Goal: Task Accomplishment & Management: Use online tool/utility

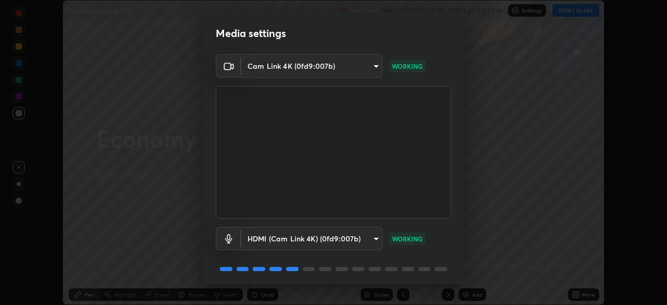
scroll to position [37, 0]
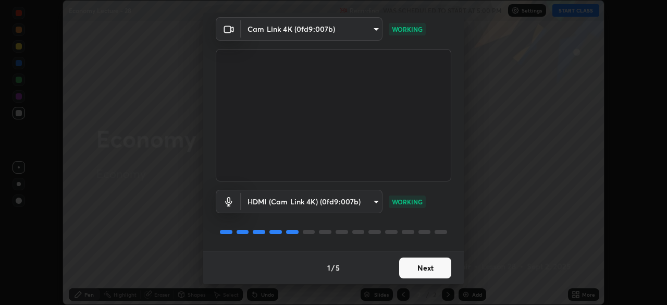
click at [417, 270] on button "Next" at bounding box center [425, 267] width 52 height 21
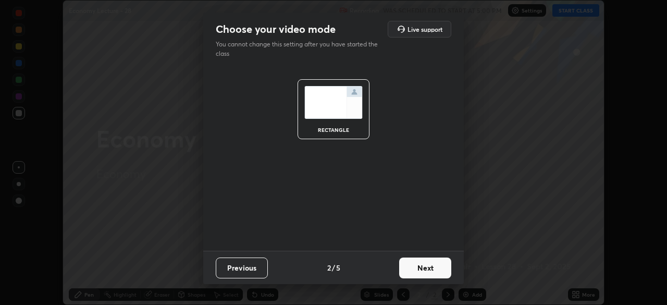
scroll to position [0, 0]
click at [424, 270] on button "Next" at bounding box center [425, 267] width 52 height 21
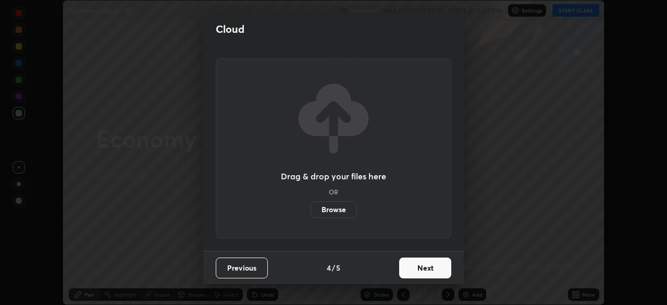
click at [427, 274] on button "Next" at bounding box center [425, 267] width 52 height 21
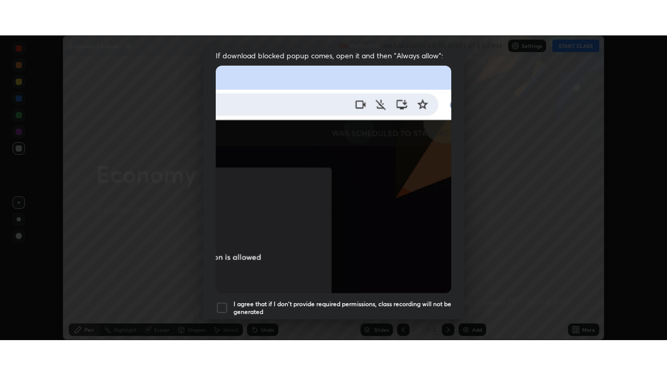
scroll to position [250, 0]
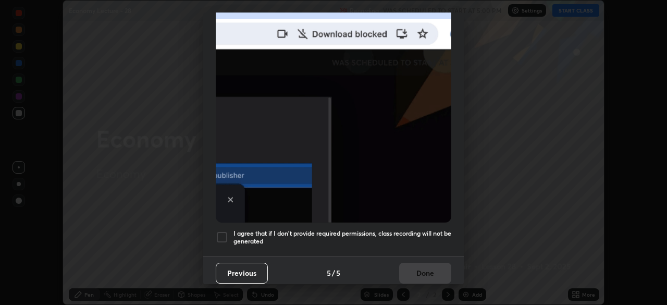
click at [219, 235] on div at bounding box center [222, 237] width 13 height 13
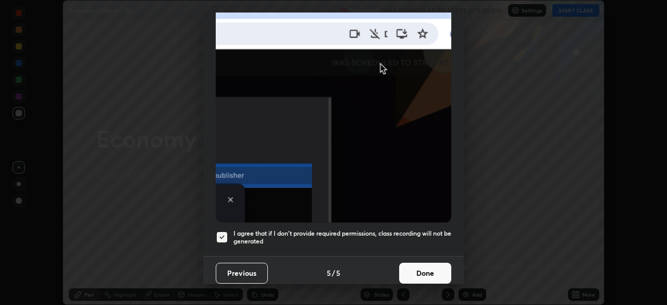
click at [409, 266] on button "Done" at bounding box center [425, 273] width 52 height 21
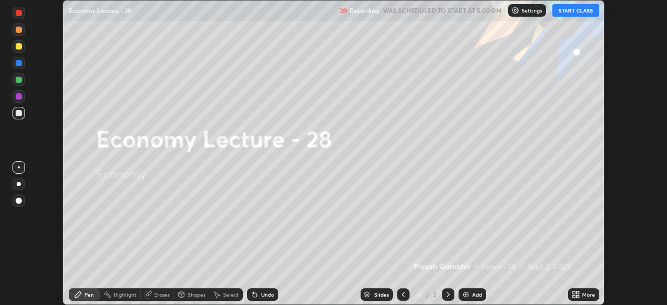
click at [573, 292] on icon at bounding box center [574, 292] width 3 height 3
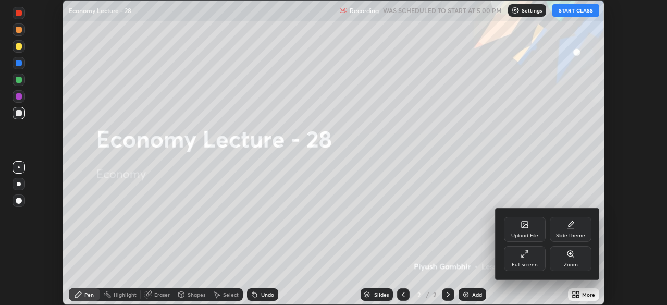
click at [522, 261] on div "Full screen" at bounding box center [525, 258] width 42 height 25
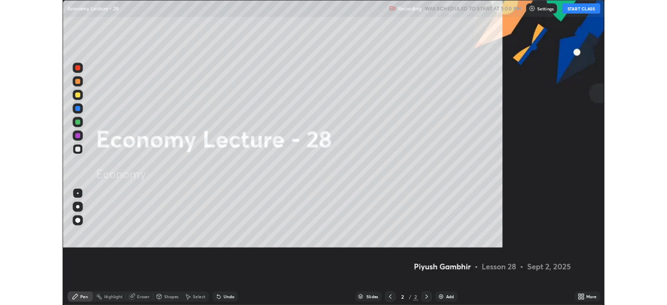
scroll to position [375, 667]
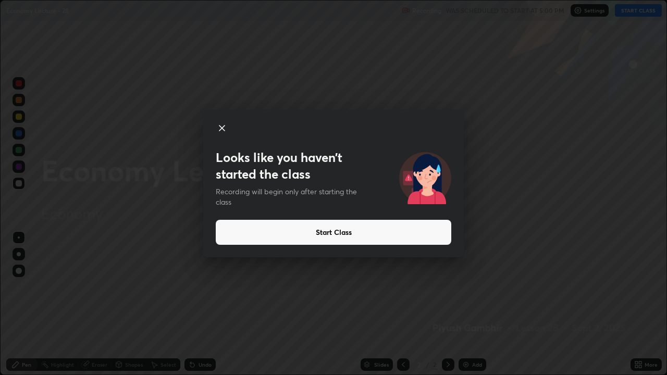
click at [369, 233] on button "Start Class" at bounding box center [334, 232] width 236 height 25
click at [374, 238] on button "Start Class" at bounding box center [334, 232] width 236 height 25
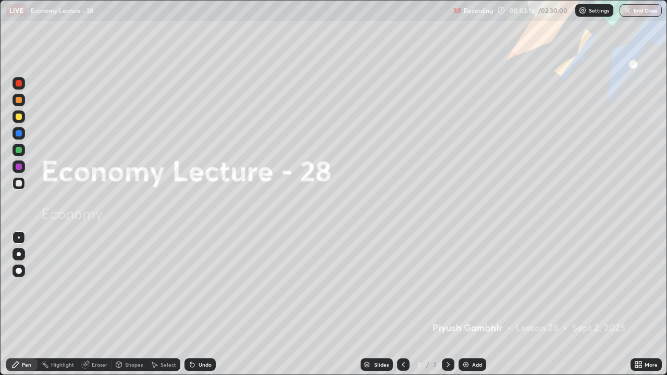
click at [474, 304] on div "Add" at bounding box center [477, 364] width 10 height 5
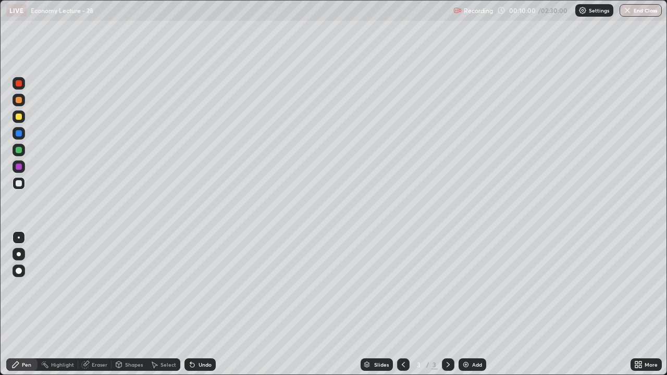
click at [475, 304] on div "Add" at bounding box center [477, 364] width 10 height 5
click at [472, 304] on div "Add" at bounding box center [477, 364] width 10 height 5
click at [475, 304] on div "Add" at bounding box center [477, 364] width 10 height 5
click at [474, 304] on div "Add" at bounding box center [477, 364] width 10 height 5
click at [472, 304] on div "Add" at bounding box center [477, 364] width 10 height 5
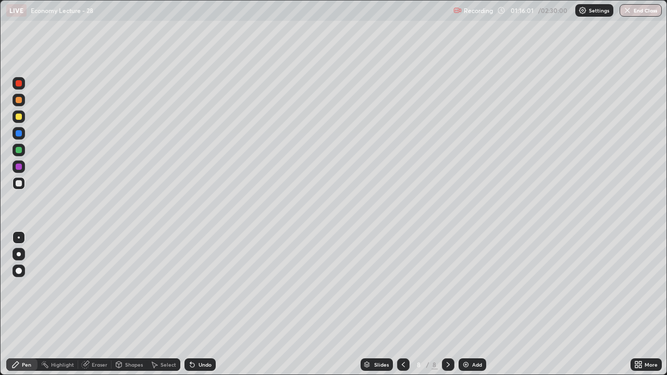
click at [469, 304] on div "Add" at bounding box center [473, 364] width 28 height 13
click at [464, 304] on img at bounding box center [466, 365] width 8 height 8
click at [475, 304] on div "Add" at bounding box center [477, 364] width 10 height 5
click at [478, 304] on div "Add" at bounding box center [477, 364] width 10 height 5
click at [473, 304] on div "Add" at bounding box center [477, 364] width 10 height 5
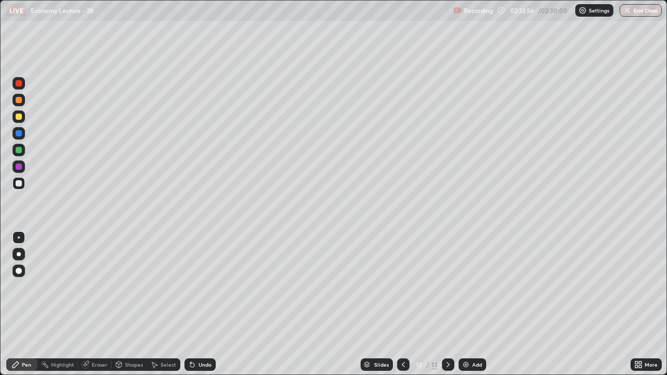
click at [467, 304] on img at bounding box center [466, 365] width 8 height 8
click at [546, 10] on div "/ 02:30:00" at bounding box center [554, 10] width 32 height 6
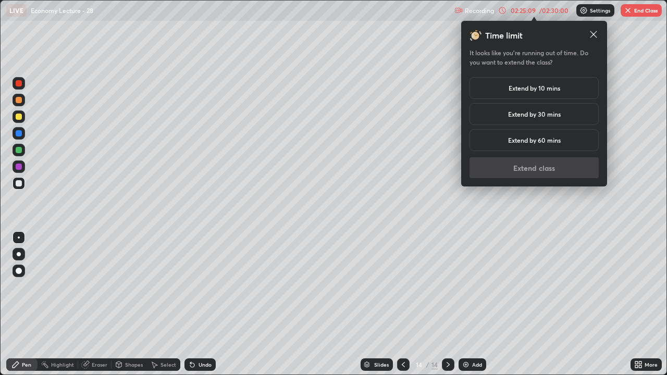
click at [529, 91] on h5 "Extend by 10 mins" at bounding box center [535, 87] width 52 height 9
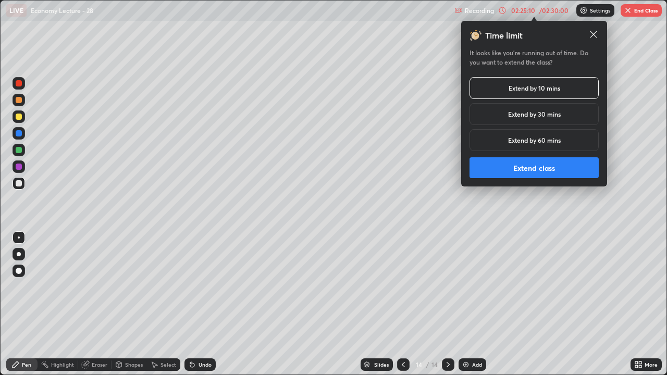
click at [535, 167] on button "Extend class" at bounding box center [533, 167] width 129 height 21
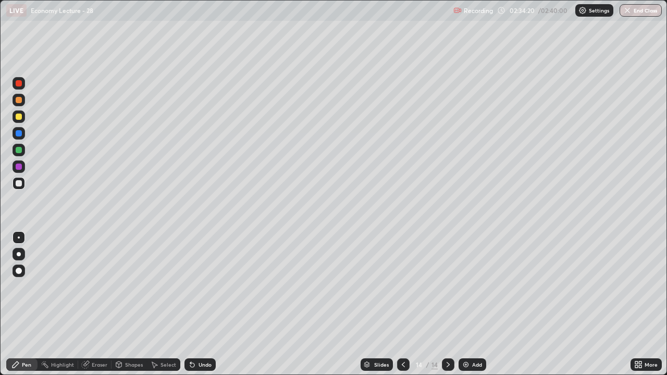
click at [635, 8] on button "End Class" at bounding box center [641, 10] width 42 height 13
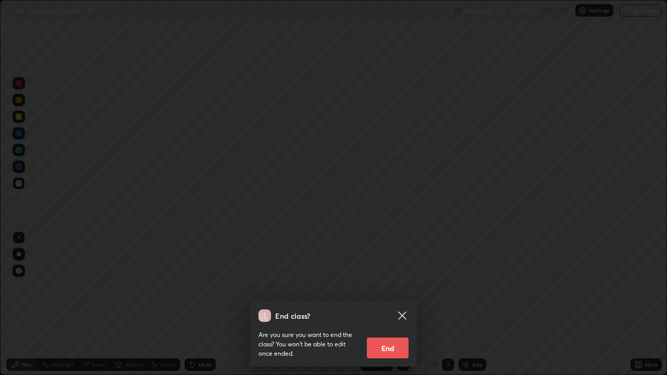
click at [403, 304] on button "End" at bounding box center [388, 348] width 42 height 21
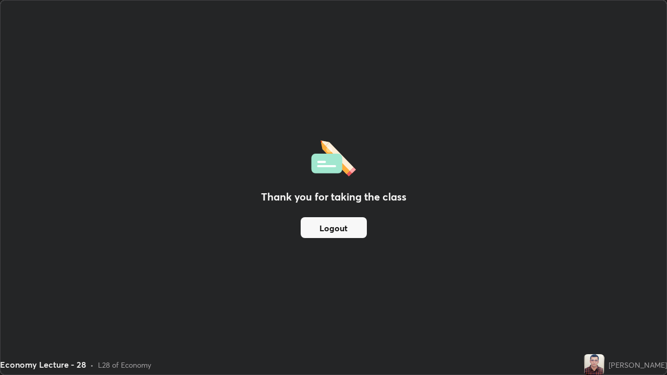
click at [111, 304] on div "Thank you for taking the class Logout" at bounding box center [334, 188] width 666 height 374
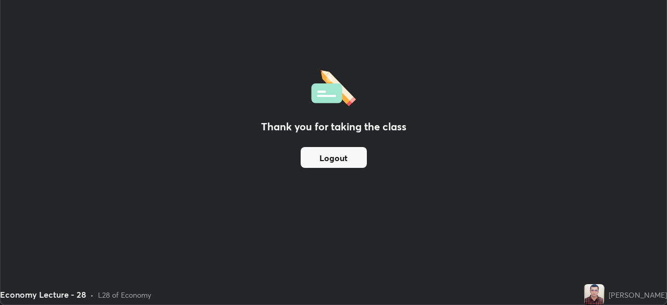
scroll to position [51800, 51438]
